Goal: Information Seeking & Learning: Compare options

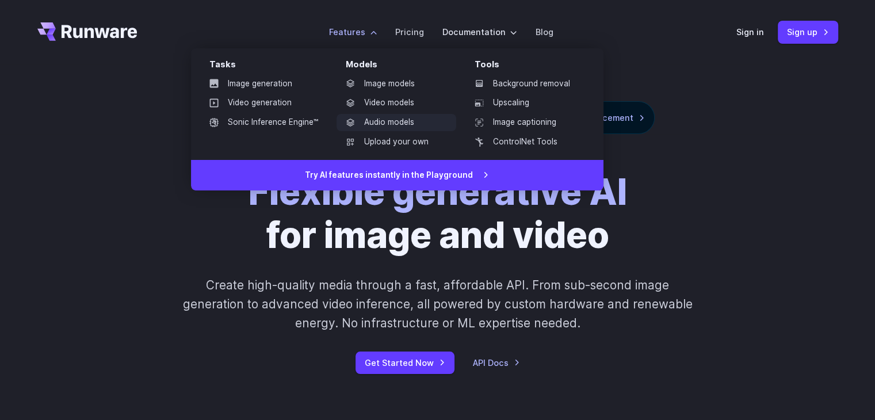
click at [408, 122] on link "Audio models" at bounding box center [397, 122] width 120 height 17
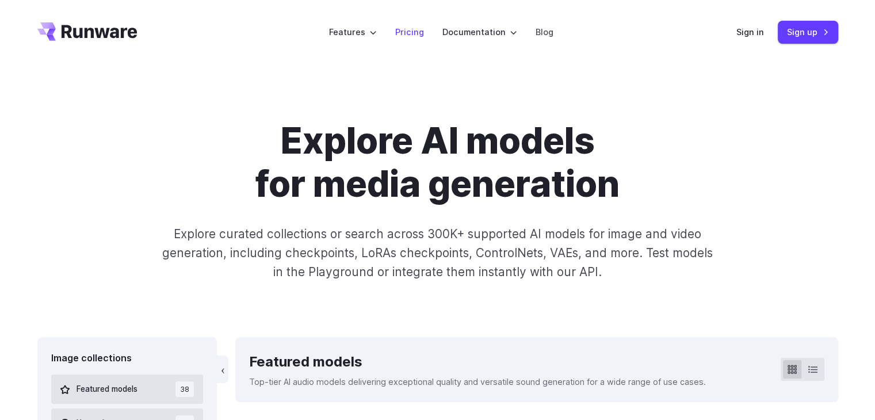
click at [406, 43] on li "Pricing" at bounding box center [409, 32] width 47 height 32
click at [407, 35] on link "Pricing" at bounding box center [409, 31] width 29 height 13
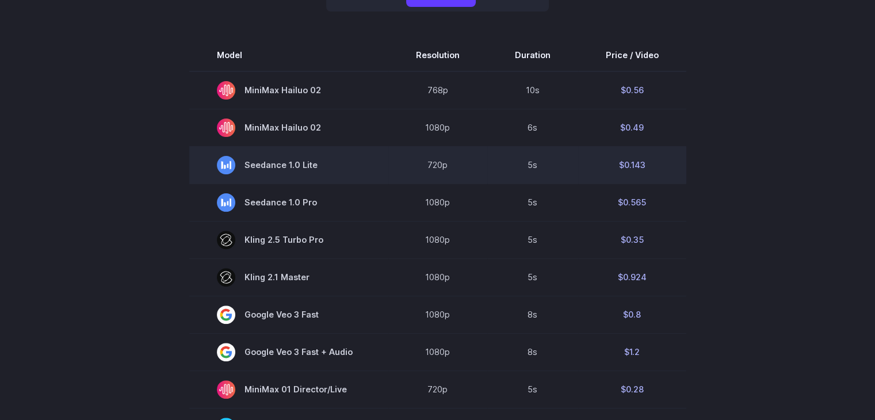
scroll to position [288, 0]
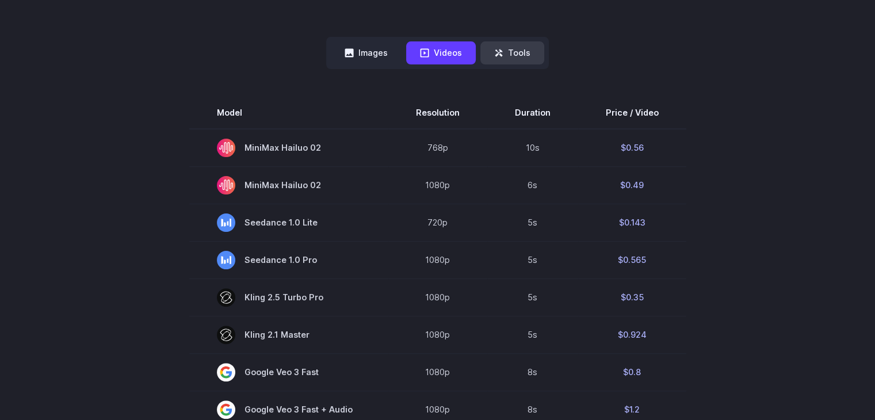
click at [502, 58] on button "Tools" at bounding box center [512, 52] width 64 height 22
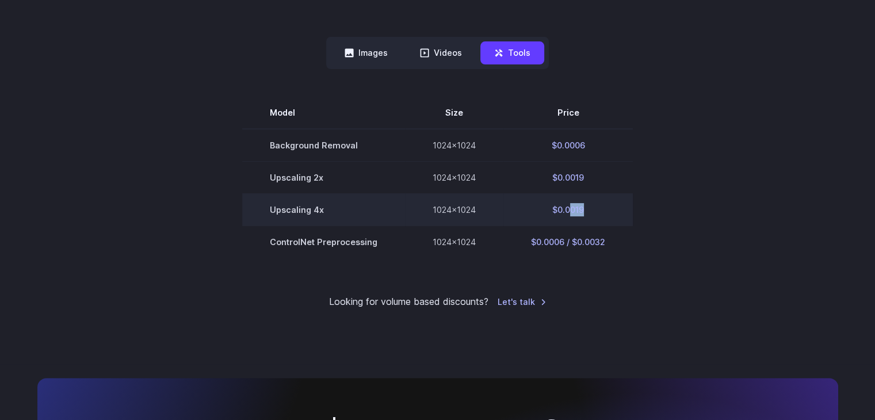
drag, startPoint x: 566, startPoint y: 214, endPoint x: 600, endPoint y: 222, distance: 34.9
click at [600, 222] on td "$0.0019" at bounding box center [567, 209] width 129 height 32
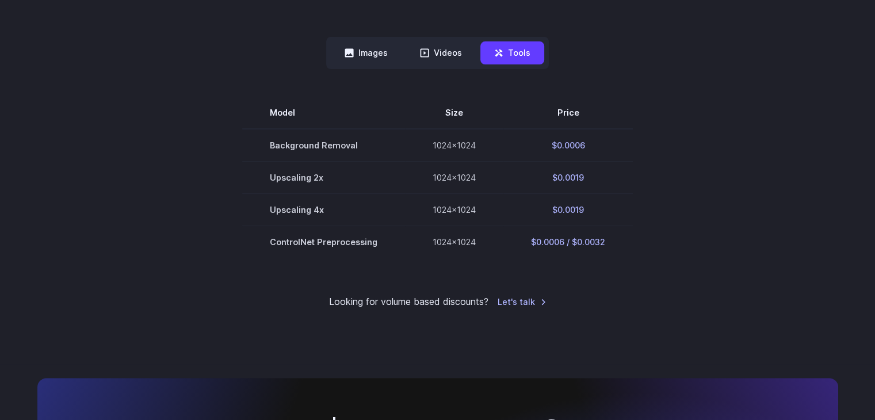
click at [723, 192] on section "Model Size Price Background Removal 1024x1024 $0.0006 Upscaling 2x 1024x1024 $0…" at bounding box center [437, 177] width 801 height 161
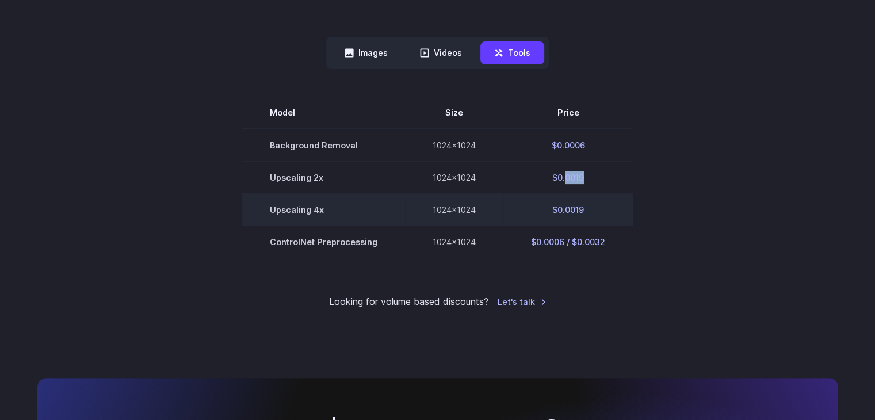
drag, startPoint x: 564, startPoint y: 173, endPoint x: 597, endPoint y: 202, distance: 43.6
click at [587, 182] on td "$0.0019" at bounding box center [567, 177] width 129 height 32
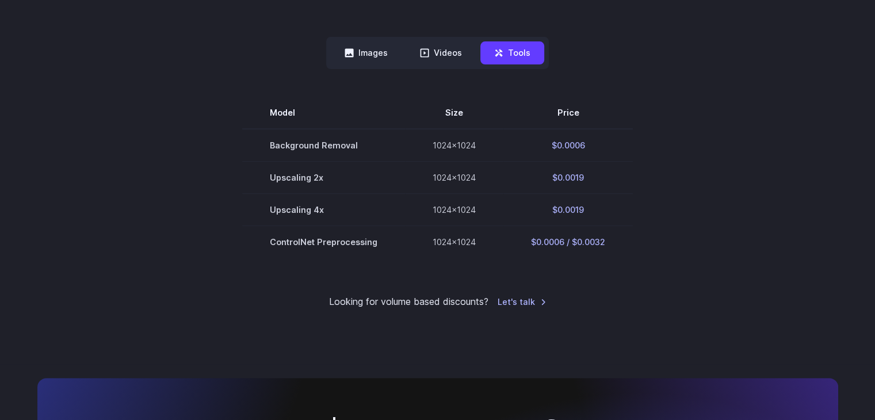
click at [483, 263] on div "Pricing based on what you use Exact pricing depends on your setup. Use the Play…" at bounding box center [437, 70] width 801 height 477
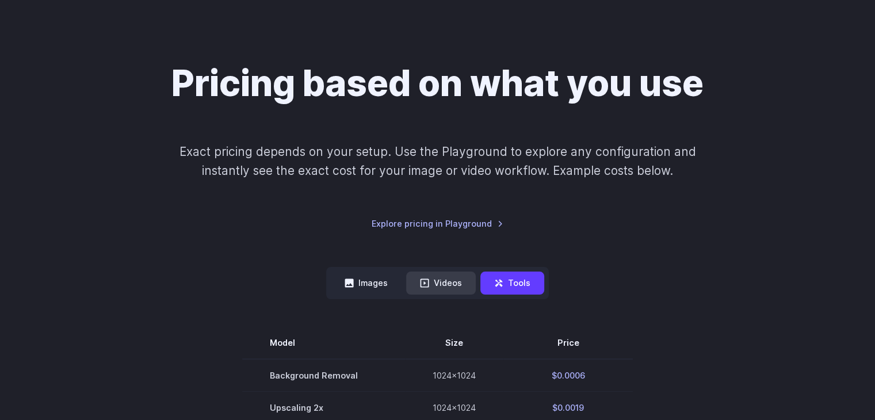
click at [421, 286] on icon at bounding box center [424, 282] width 9 height 9
click at [380, 282] on button "Images" at bounding box center [366, 283] width 71 height 22
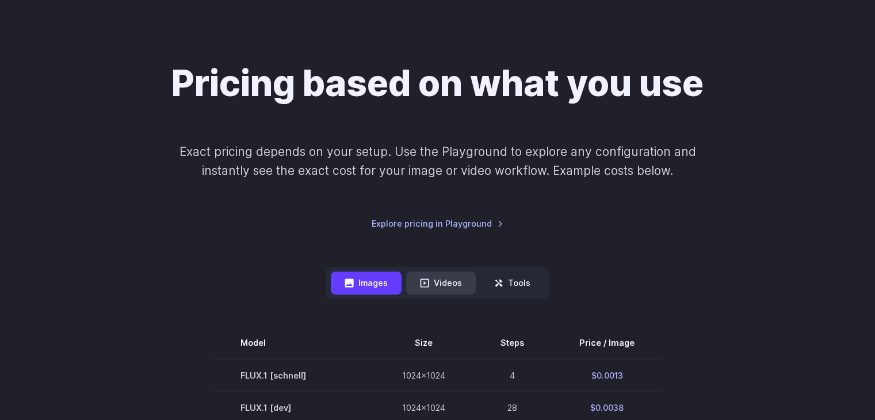
click at [426, 281] on icon at bounding box center [424, 282] width 9 height 9
click at [516, 284] on button "Tools" at bounding box center [512, 283] width 64 height 22
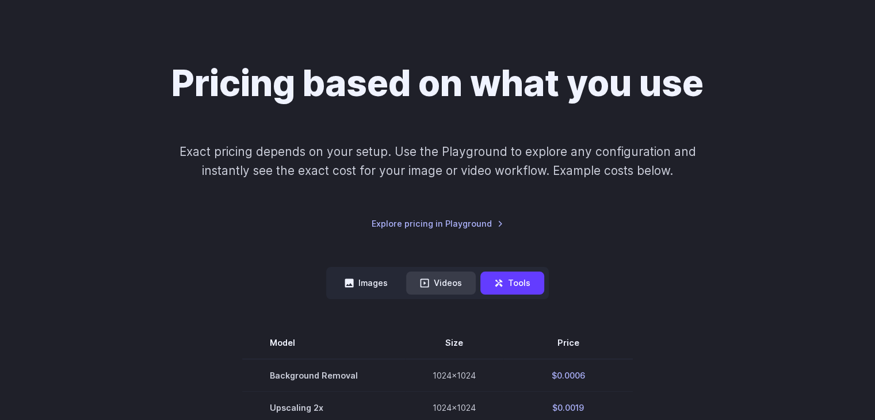
click at [425, 273] on button "Videos" at bounding box center [441, 283] width 70 height 22
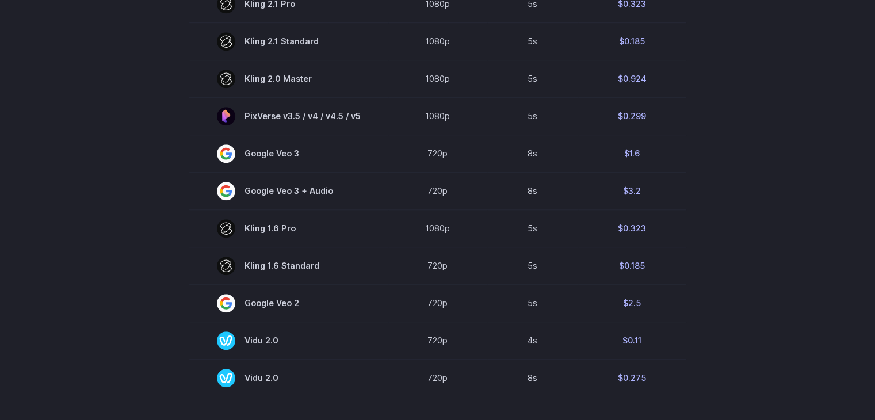
scroll to position [748, 0]
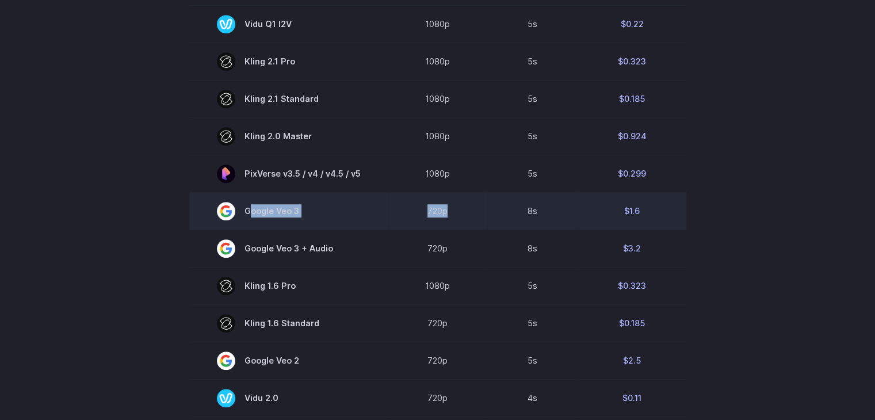
drag, startPoint x: 374, startPoint y: 212, endPoint x: 477, endPoint y: 219, distance: 103.2
click at [477, 219] on tr "Google Veo 3 720p 8s $1.6" at bounding box center [437, 210] width 497 height 37
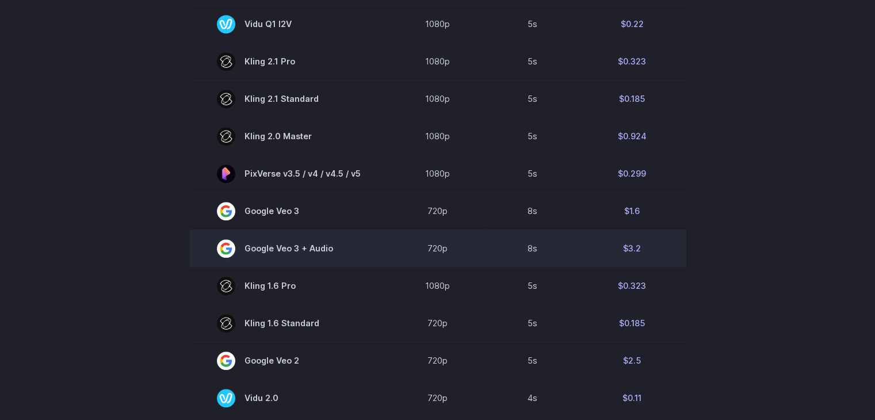
click at [490, 239] on td "8s" at bounding box center [532, 248] width 91 height 37
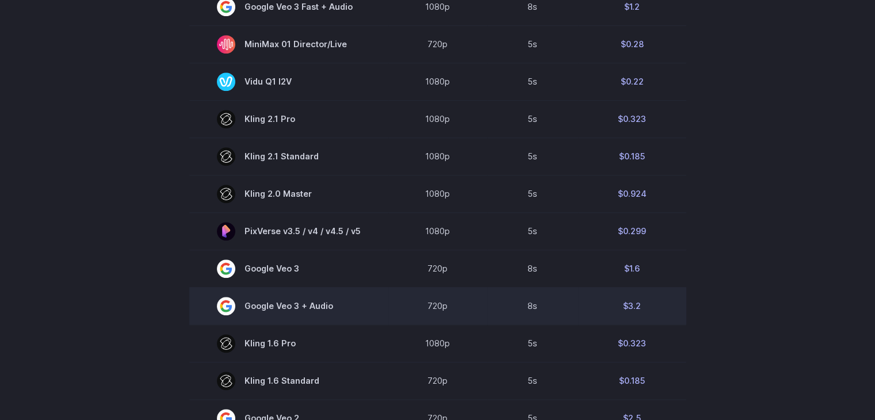
scroll to position [575, 0]
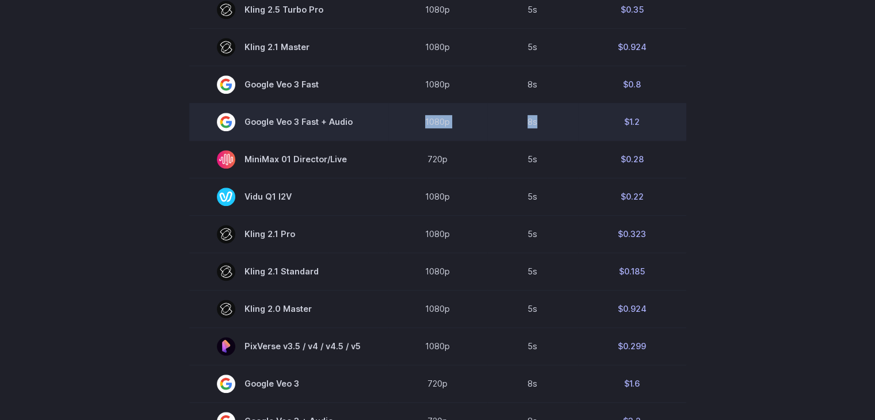
drag, startPoint x: 552, startPoint y: 132, endPoint x: 407, endPoint y: 128, distance: 144.4
click at [407, 128] on tr "Google Veo 3 Fast + Audio 1080p 8s $1.2" at bounding box center [437, 121] width 497 height 37
click at [522, 133] on td "8s" at bounding box center [532, 121] width 91 height 37
drag, startPoint x: 523, startPoint y: 123, endPoint x: 630, endPoint y: 134, distance: 107.6
click at [614, 132] on tr "Google Veo 3 Fast + Audio 1080p 8s $1.2" at bounding box center [437, 121] width 497 height 37
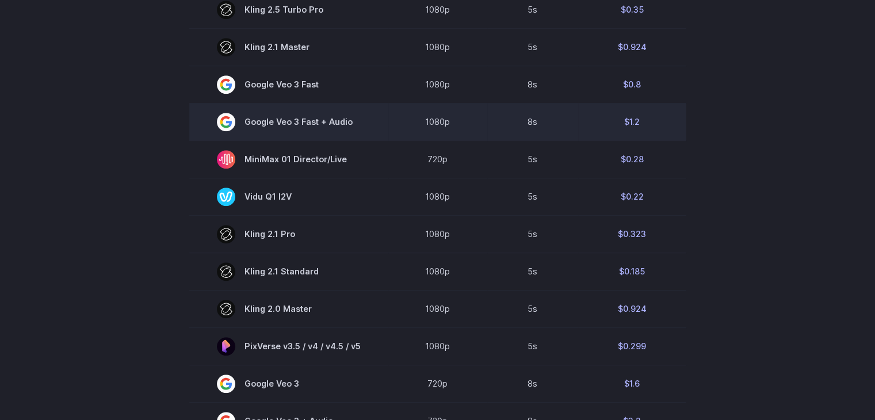
click at [633, 135] on td "$1.2" at bounding box center [632, 121] width 108 height 37
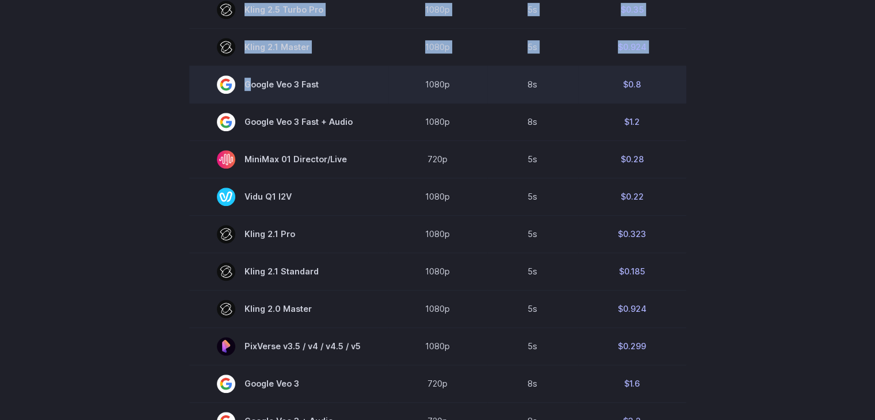
drag, startPoint x: 710, startPoint y: 142, endPoint x: 370, endPoint y: 93, distance: 342.9
click at [370, 93] on section "Model Resolution Duration Price / Video MiniMax Hailuo 02 768p 10s $0.56 MiniMa…" at bounding box center [437, 217] width 801 height 817
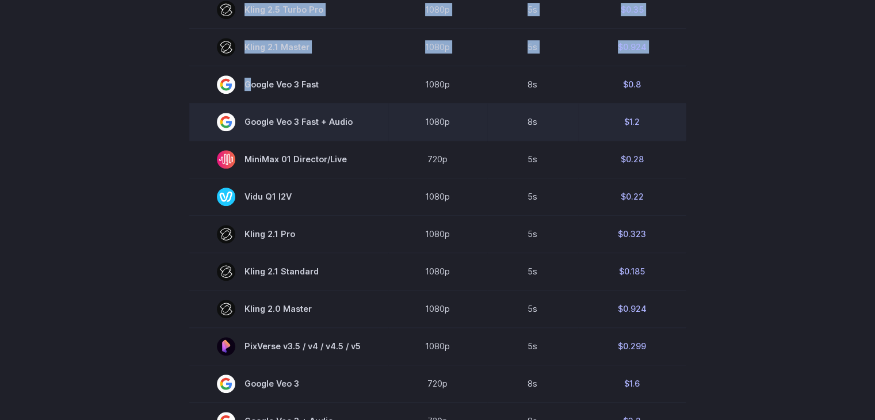
drag, startPoint x: 398, startPoint y: 109, endPoint x: 402, endPoint y: 117, distance: 9.5
click at [398, 109] on td "1080p" at bounding box center [437, 121] width 99 height 37
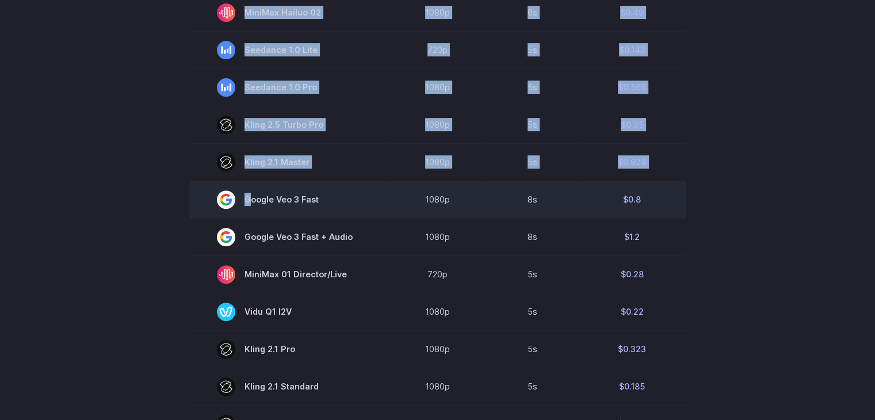
click at [426, 183] on td "1080p" at bounding box center [437, 199] width 99 height 37
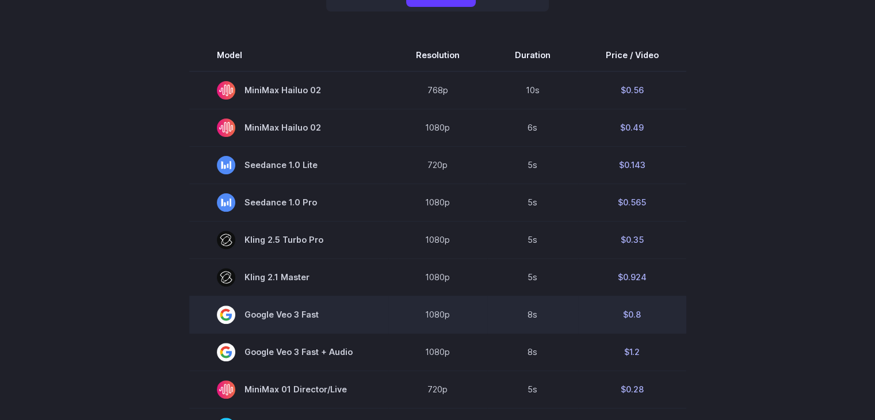
scroll to position [230, 0]
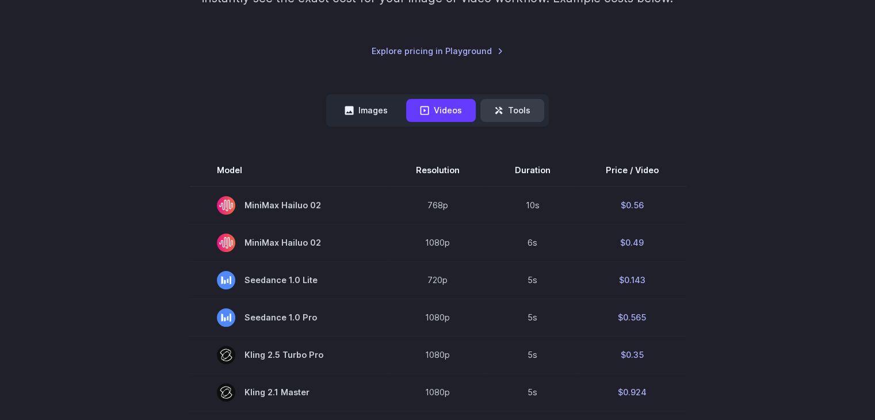
click at [522, 116] on button "Tools" at bounding box center [512, 110] width 64 height 22
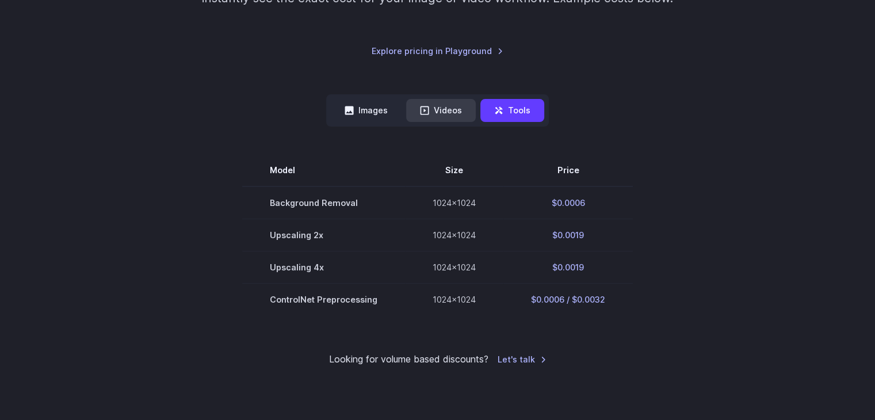
click at [453, 117] on button "Videos" at bounding box center [441, 110] width 70 height 22
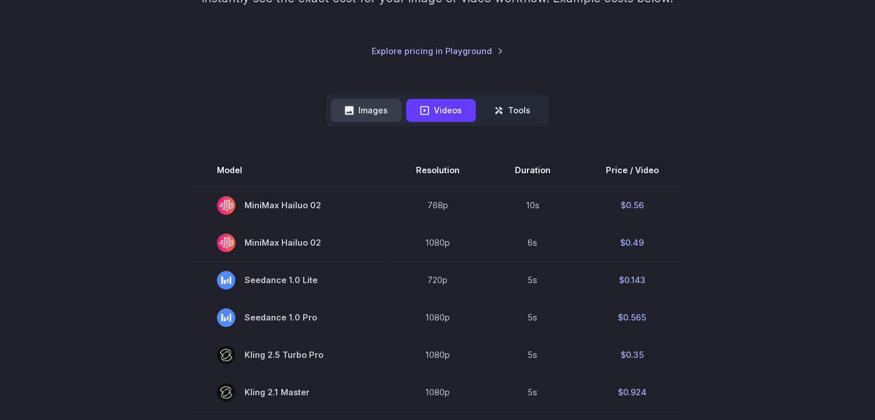
click at [370, 106] on button "Images" at bounding box center [366, 110] width 71 height 22
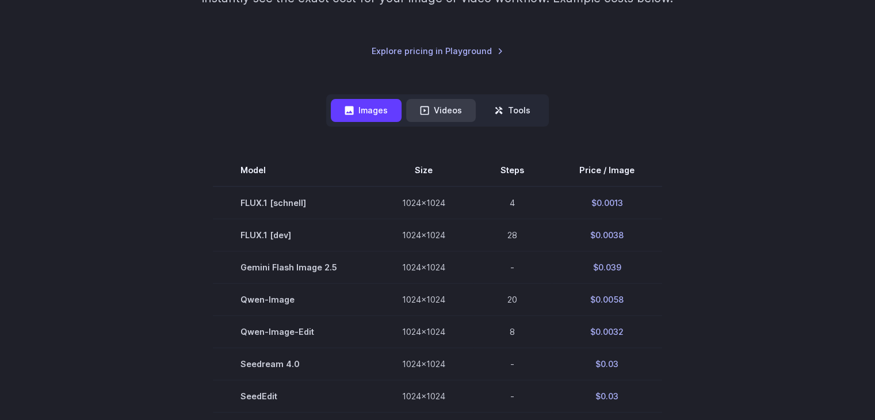
click at [413, 103] on button "Videos" at bounding box center [441, 110] width 70 height 22
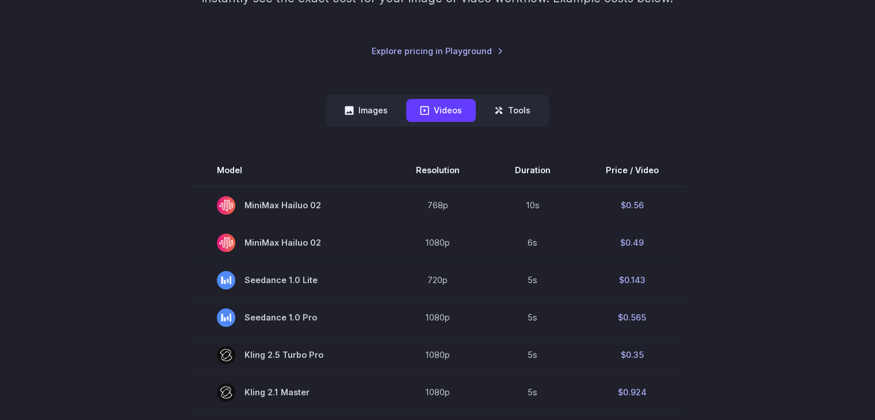
click at [474, 105] on button "Videos" at bounding box center [441, 110] width 70 height 22
click at [506, 109] on button "Tools" at bounding box center [512, 110] width 64 height 22
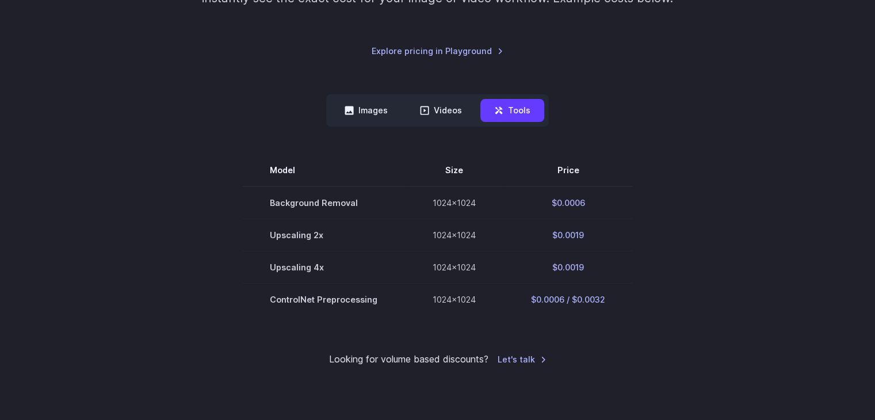
click at [477, 117] on nav "Images Videos Tools ****** ****** *****" at bounding box center [437, 110] width 223 height 32
click at [460, 117] on button "Videos" at bounding box center [441, 110] width 70 height 22
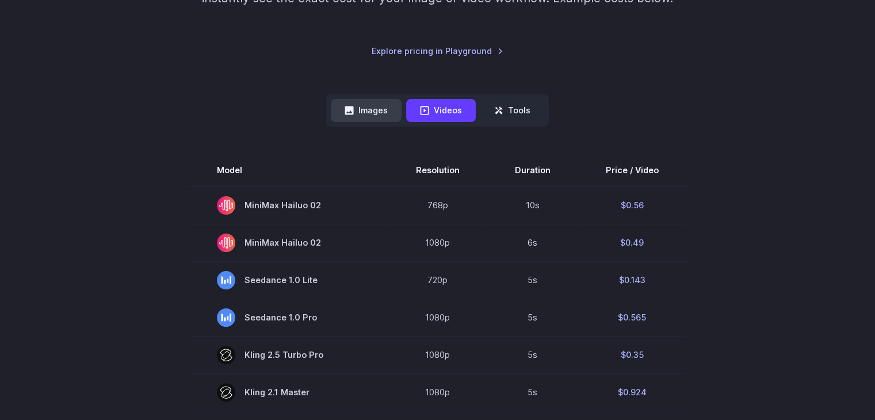
click at [381, 105] on button "Images" at bounding box center [366, 110] width 71 height 22
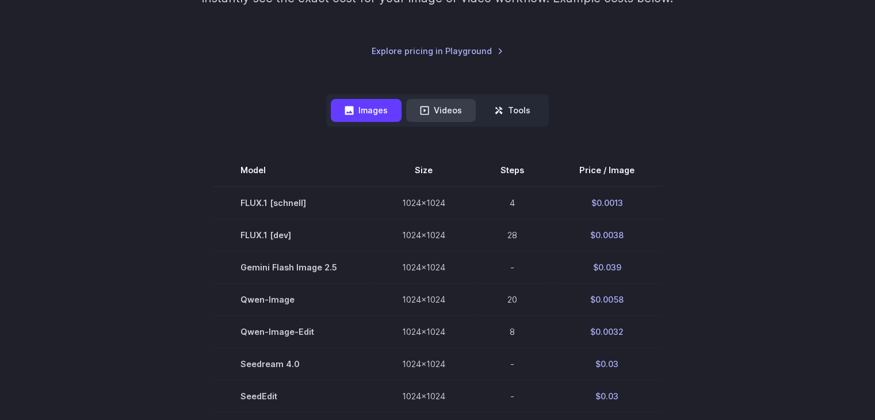
click at [411, 102] on button "Videos" at bounding box center [441, 110] width 70 height 22
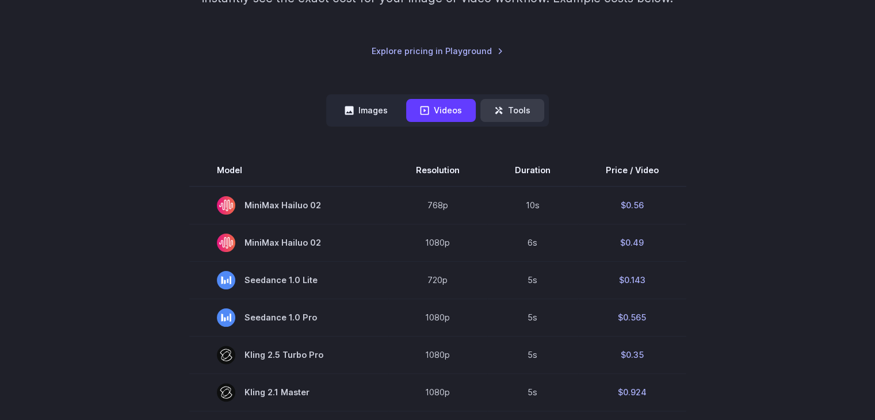
click at [485, 107] on button "Tools" at bounding box center [512, 110] width 64 height 22
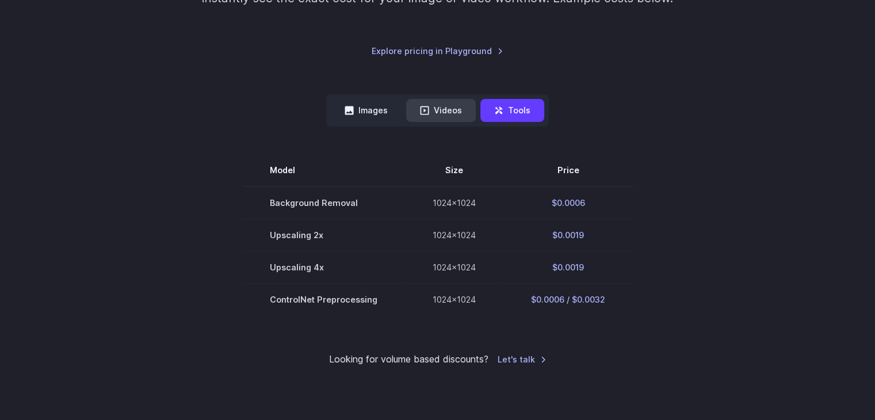
click at [463, 106] on button "Videos" at bounding box center [441, 110] width 70 height 22
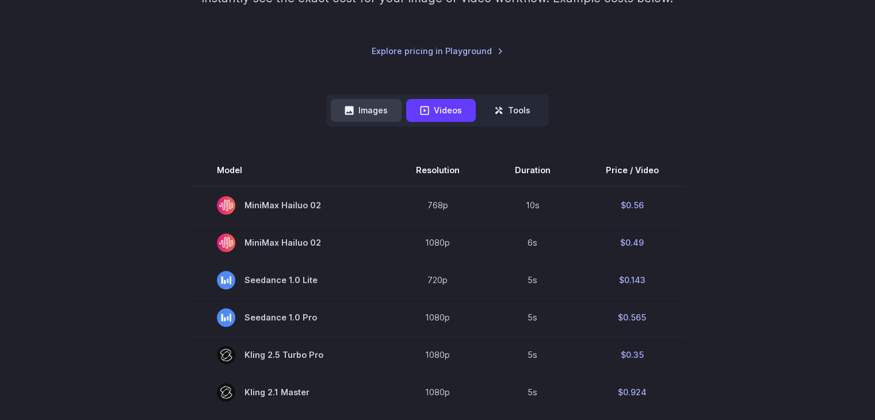
click at [374, 108] on button "Images" at bounding box center [366, 110] width 71 height 22
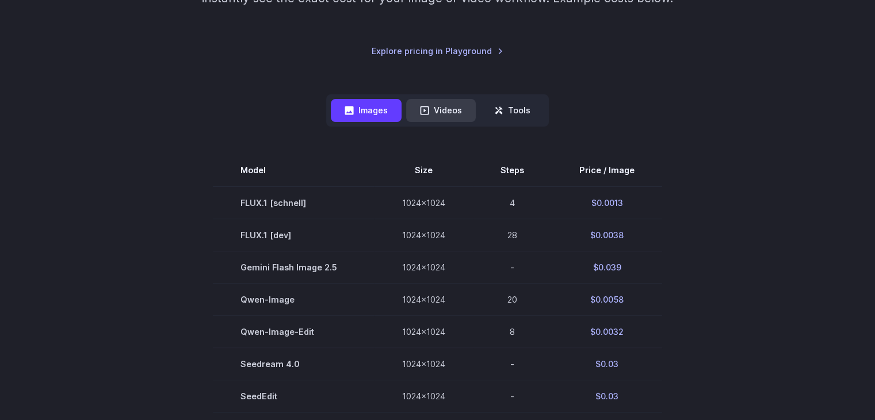
click at [416, 110] on button "Videos" at bounding box center [441, 110] width 70 height 22
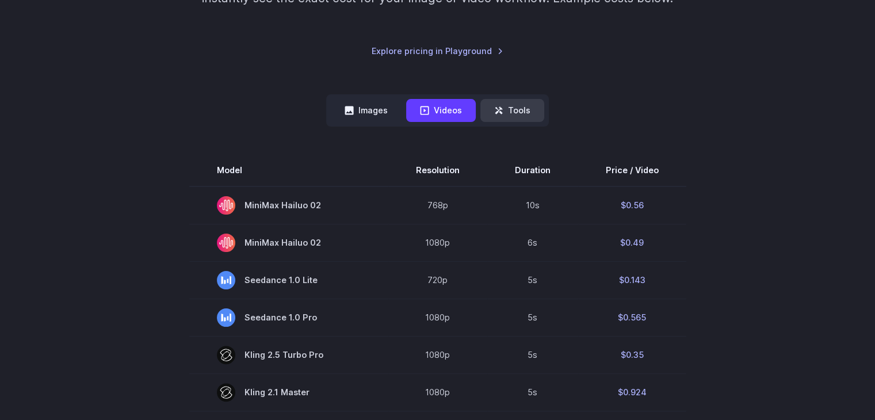
click at [500, 112] on icon at bounding box center [500, 112] width 3 height 3
click at [472, 115] on button "Videos" at bounding box center [441, 110] width 70 height 22
click at [421, 110] on icon at bounding box center [425, 110] width 9 height 9
click at [398, 108] on button "Images" at bounding box center [366, 110] width 71 height 22
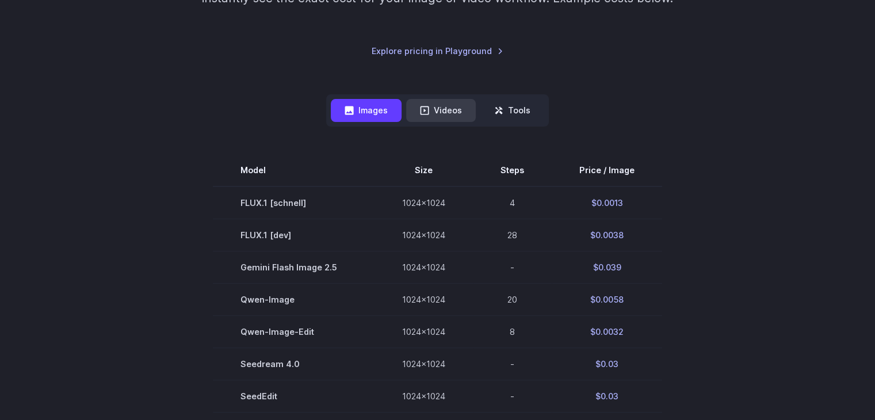
click at [431, 104] on button "Videos" at bounding box center [441, 110] width 70 height 22
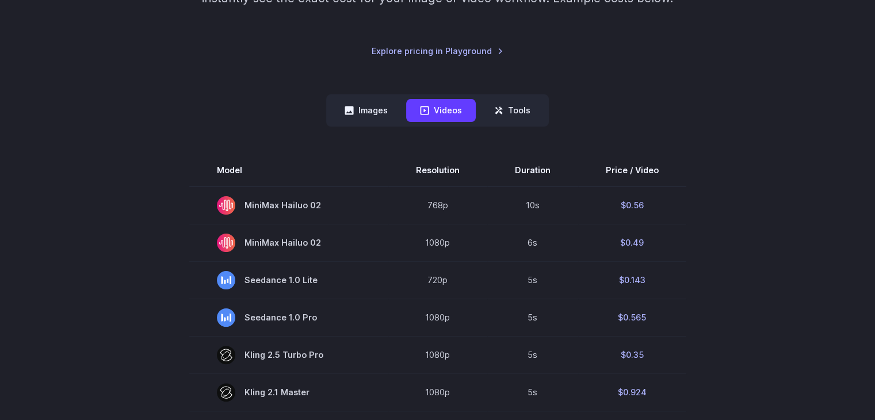
click at [466, 106] on button "Videos" at bounding box center [441, 110] width 70 height 22
click at [481, 112] on button "Tools" at bounding box center [512, 110] width 64 height 22
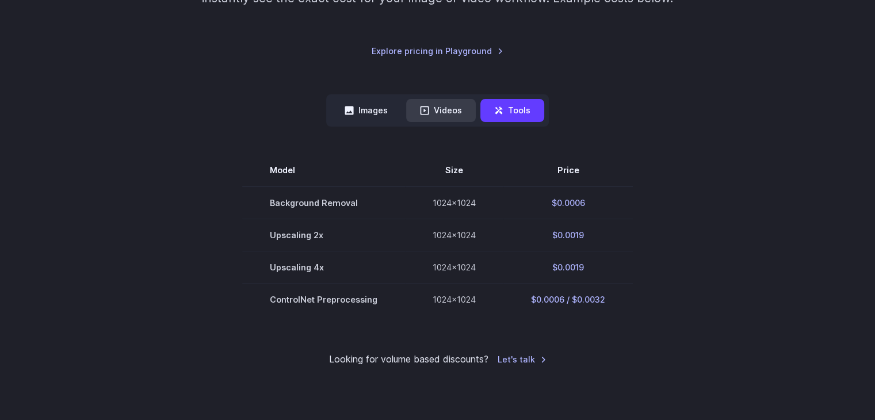
click at [460, 111] on button "Videos" at bounding box center [441, 110] width 70 height 22
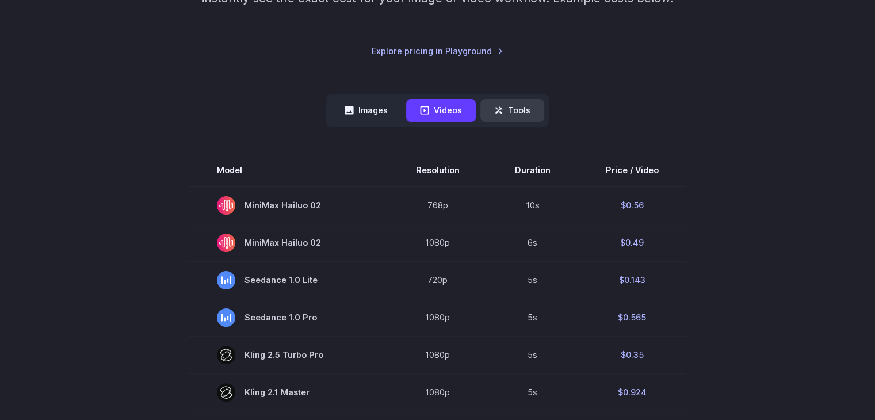
click at [516, 109] on button "Tools" at bounding box center [512, 110] width 64 height 22
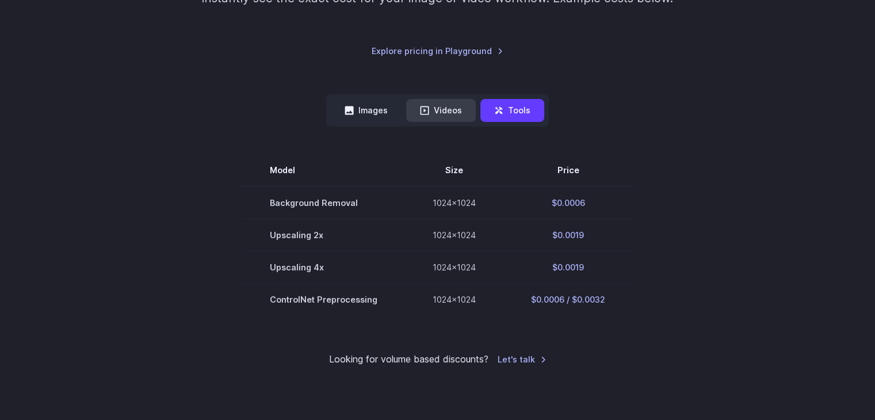
click at [467, 112] on button "Videos" at bounding box center [441, 110] width 70 height 22
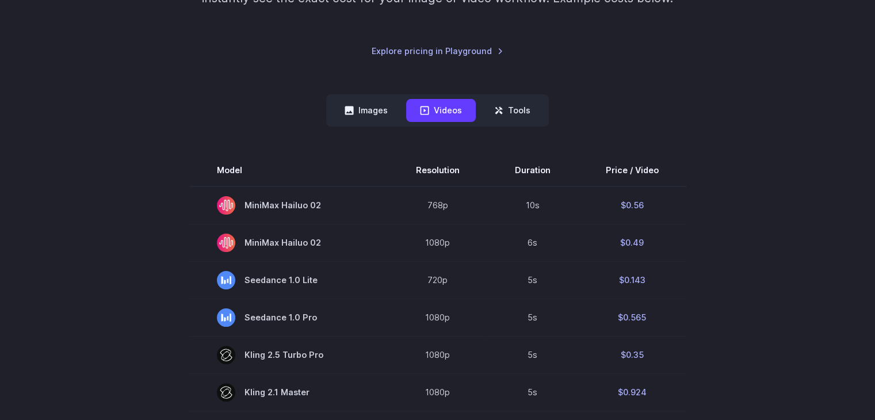
click at [328, 109] on nav "Images Videos Tools ****** ****** *****" at bounding box center [437, 110] width 223 height 32
click at [362, 116] on button "Images" at bounding box center [366, 110] width 71 height 22
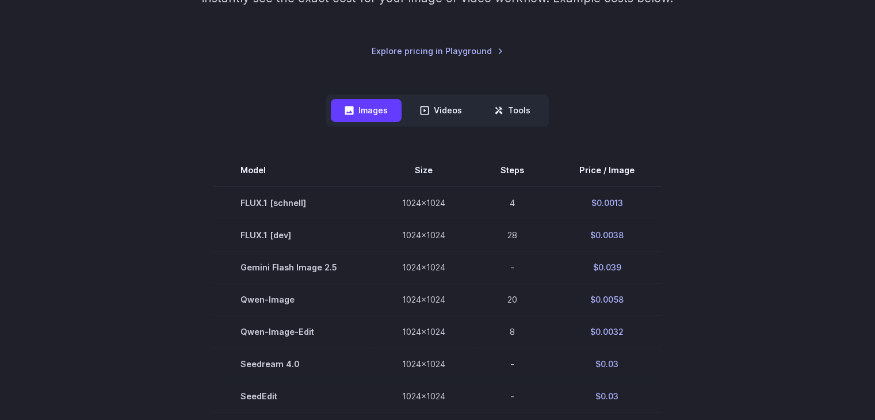
click at [513, 109] on button "Tools" at bounding box center [512, 110] width 64 height 22
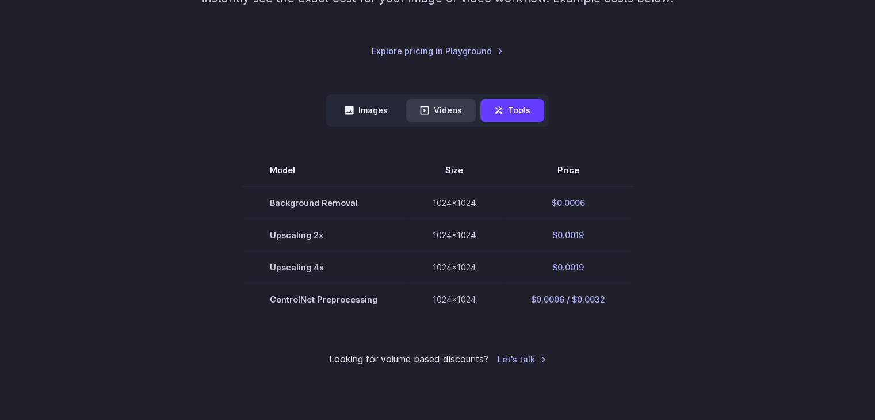
drag, startPoint x: 454, startPoint y: 118, endPoint x: 444, endPoint y: 118, distance: 10.4
click at [453, 118] on button "Videos" at bounding box center [441, 110] width 70 height 22
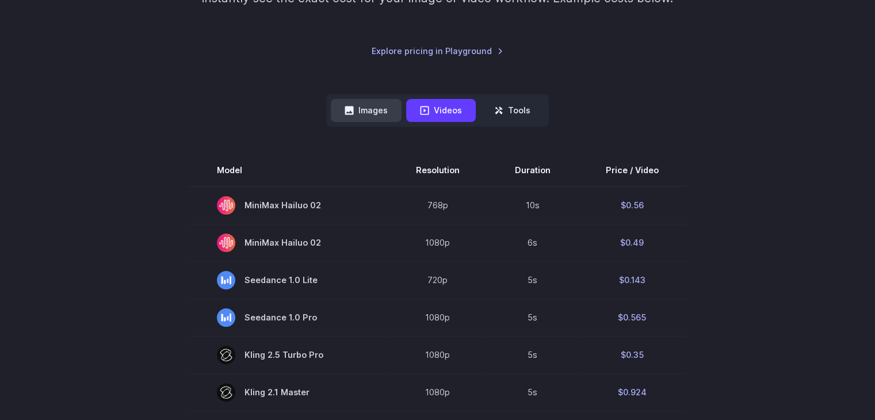
click at [379, 111] on button "Images" at bounding box center [366, 110] width 71 height 22
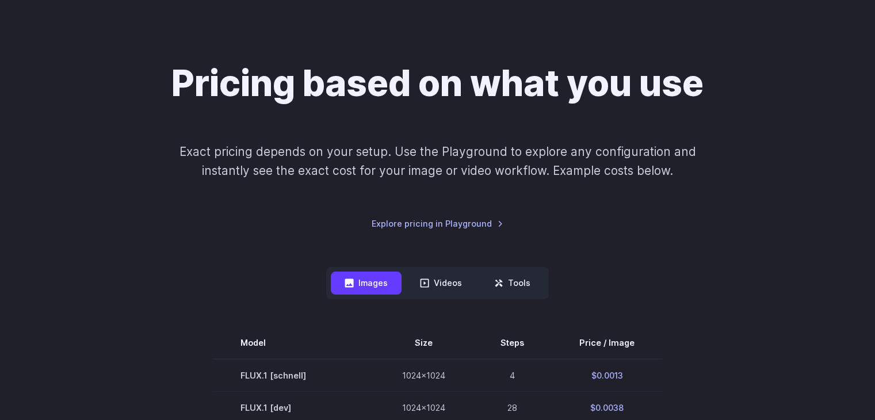
scroll to position [0, 0]
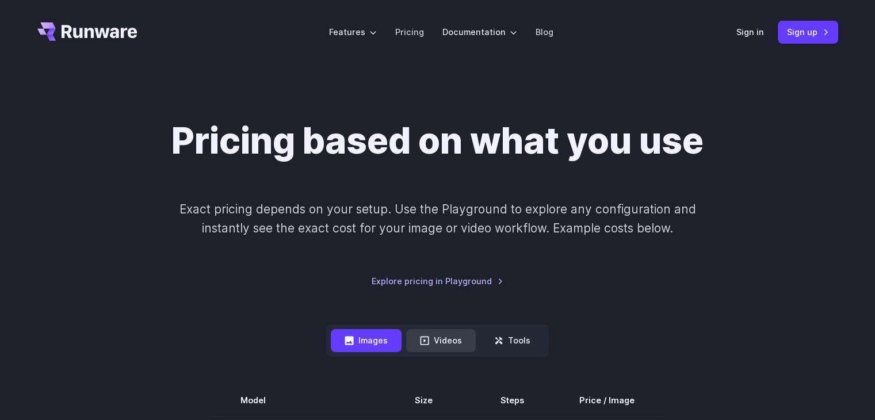
click at [422, 339] on button "Videos" at bounding box center [441, 340] width 70 height 22
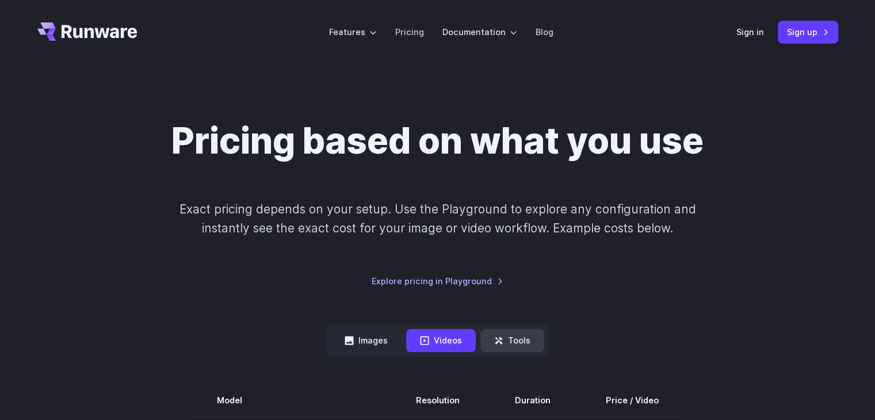
click at [499, 340] on icon at bounding box center [498, 340] width 9 height 9
click at [431, 332] on button "Videos" at bounding box center [441, 340] width 70 height 22
click at [345, 346] on button "Images" at bounding box center [366, 340] width 71 height 22
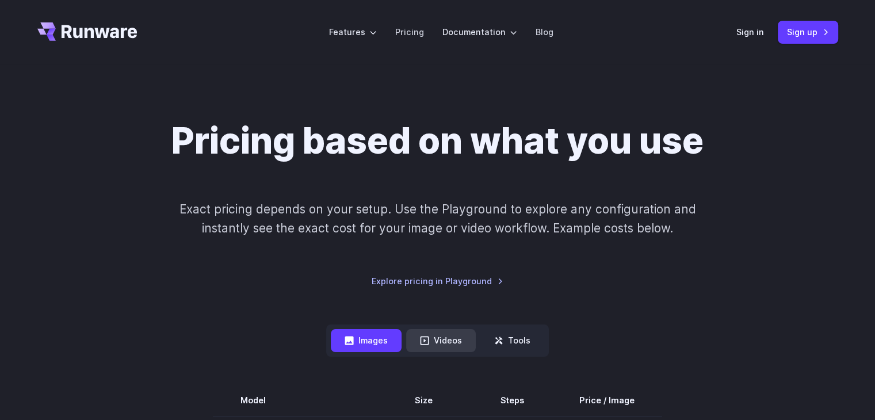
click at [444, 341] on button "Videos" at bounding box center [441, 340] width 70 height 22
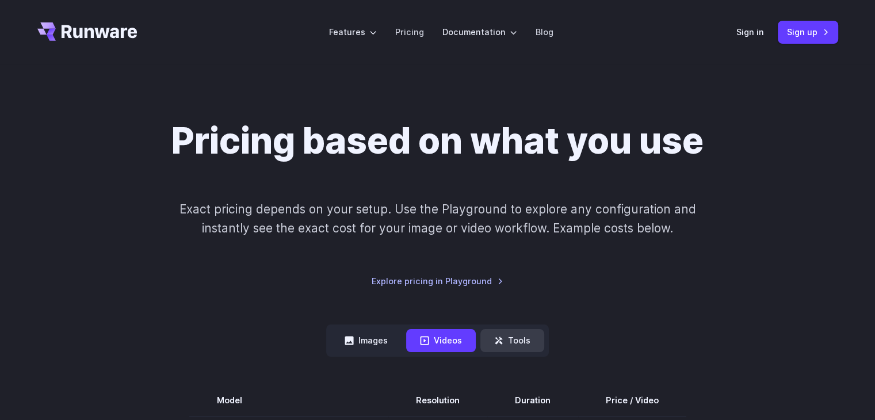
click at [496, 347] on button "Tools" at bounding box center [512, 340] width 64 height 22
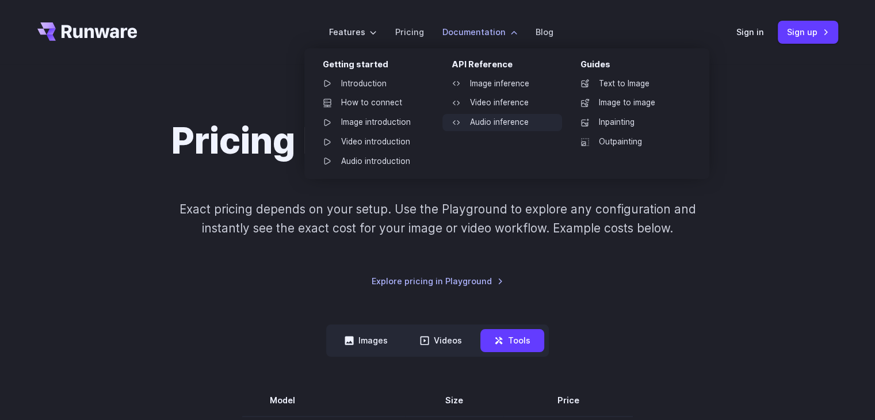
click at [525, 121] on link "Audio inference" at bounding box center [502, 122] width 120 height 17
